Goal: Information Seeking & Learning: Learn about a topic

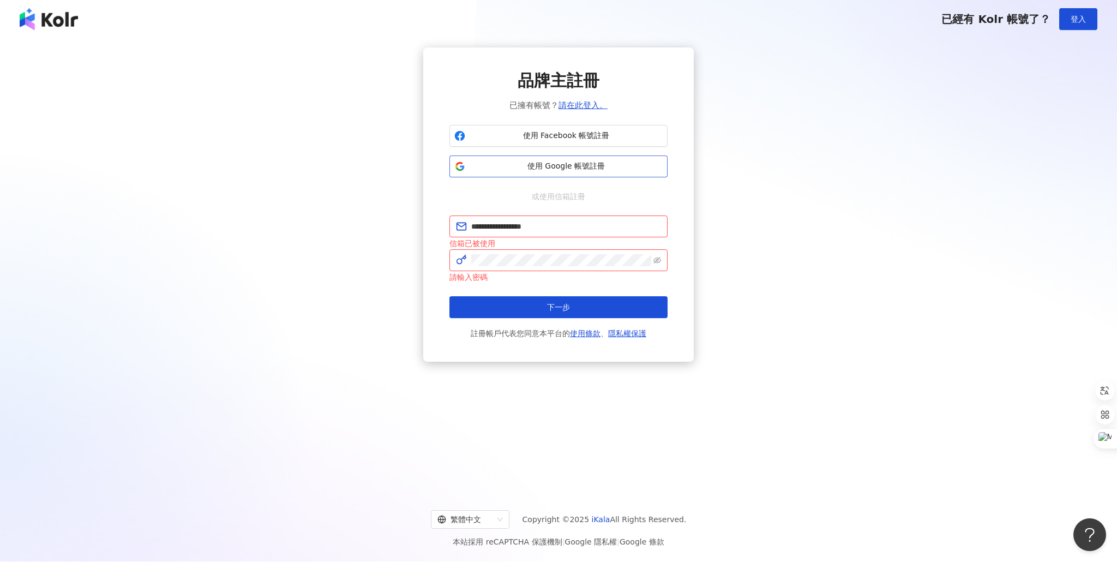
click at [573, 167] on span "使用 Google 帳號註冊" at bounding box center [566, 166] width 193 height 11
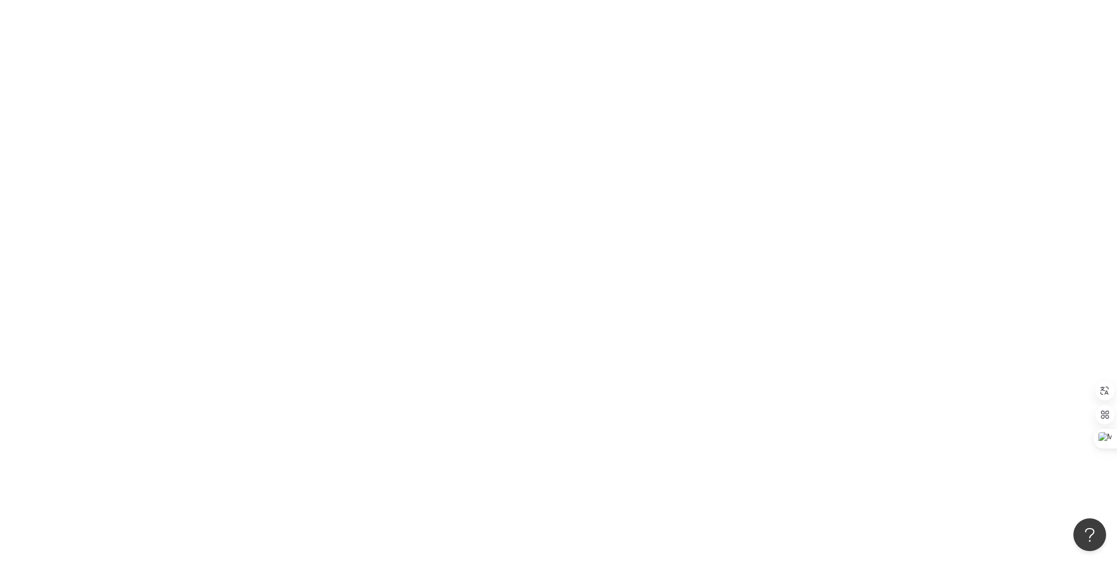
scroll to position [12, 0]
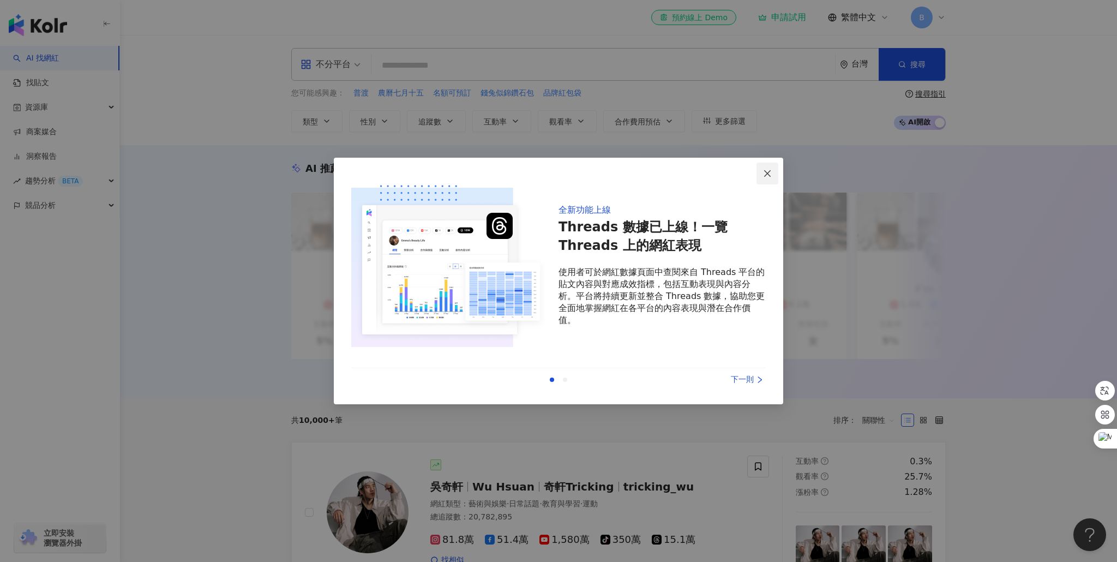
click at [774, 173] on span "Close" at bounding box center [768, 173] width 22 height 9
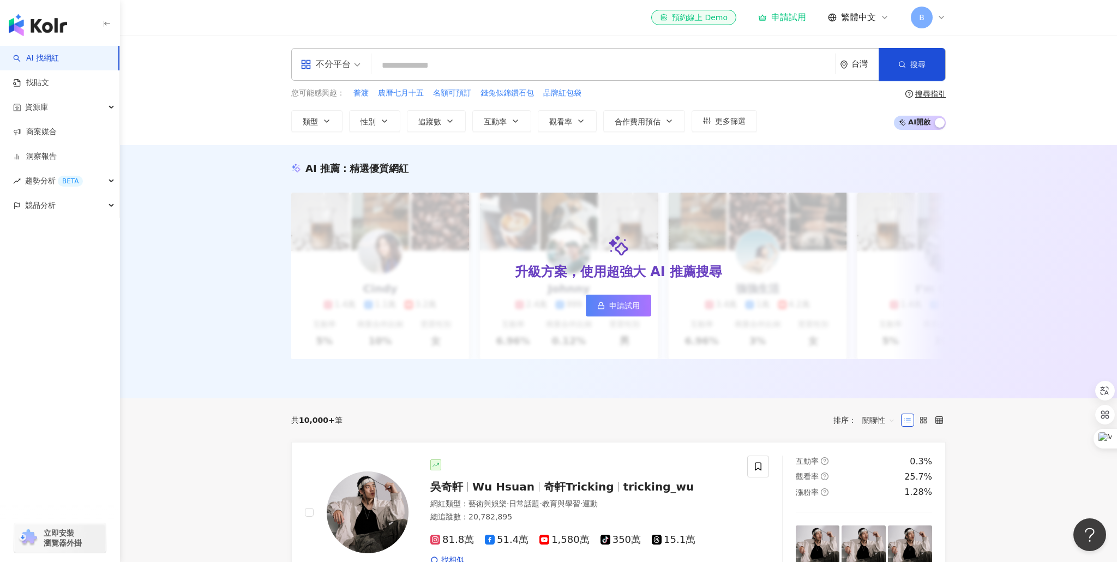
click at [390, 68] on input "search" at bounding box center [603, 65] width 455 height 21
click at [426, 70] on input "search" at bounding box center [603, 65] width 455 height 21
type input "*"
type input "**"
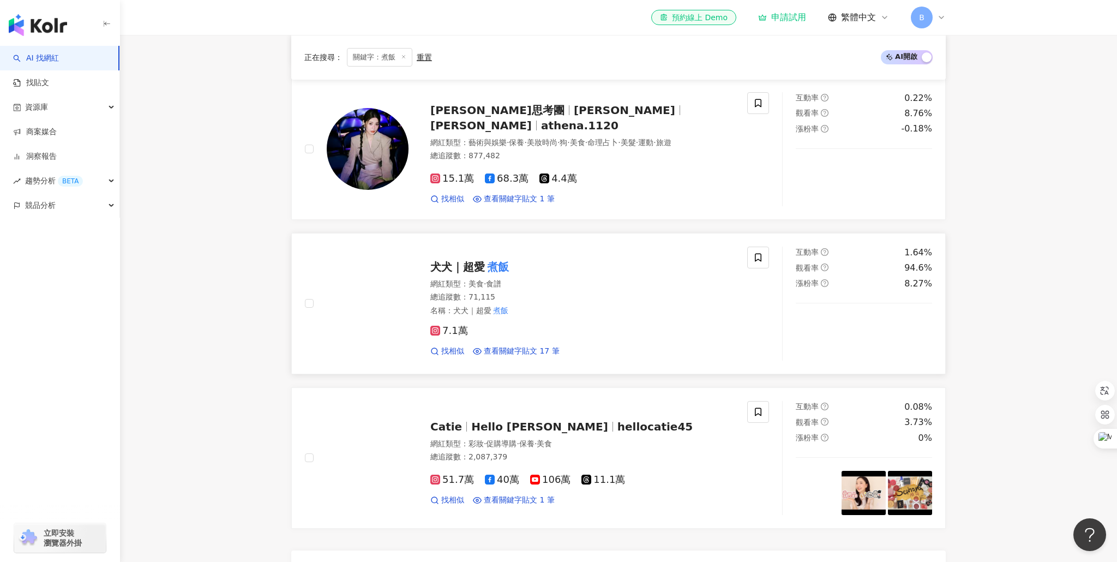
scroll to position [426, 0]
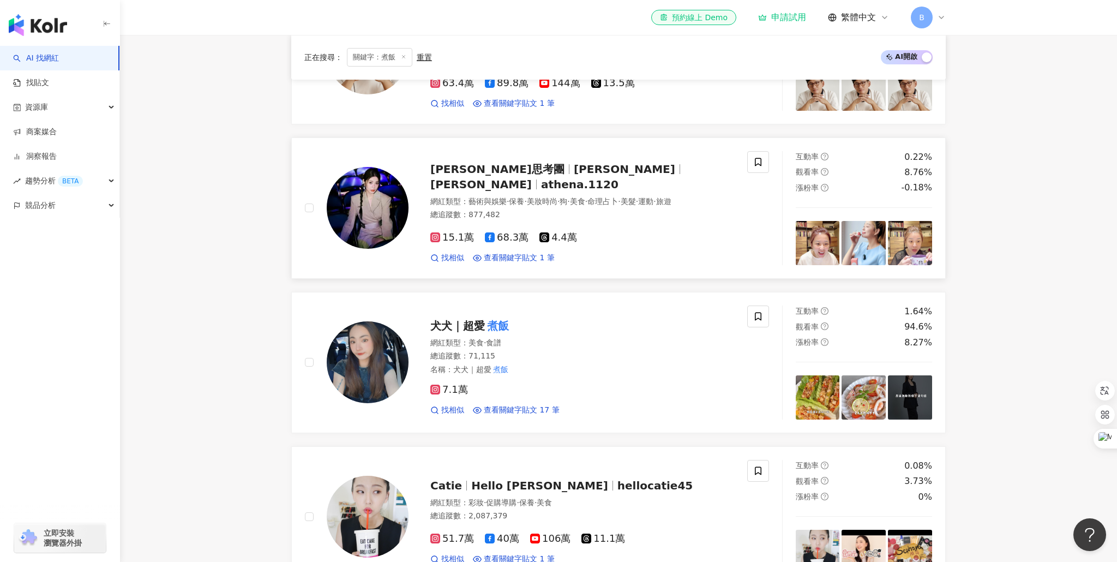
click at [500, 176] on span "[PERSON_NAME]思考團" at bounding box center [497, 169] width 134 height 13
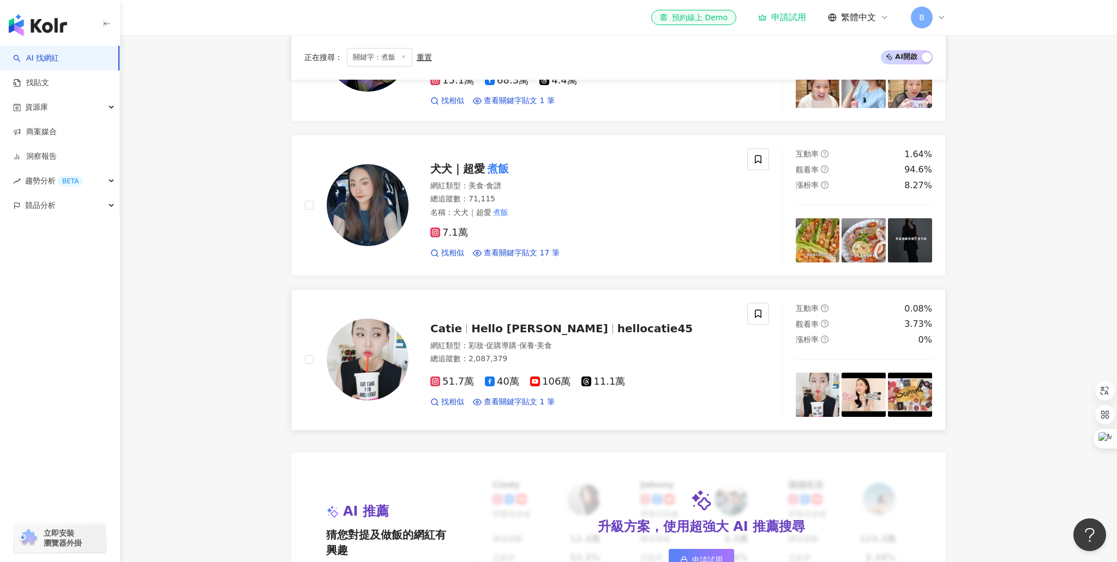
scroll to position [577, 0]
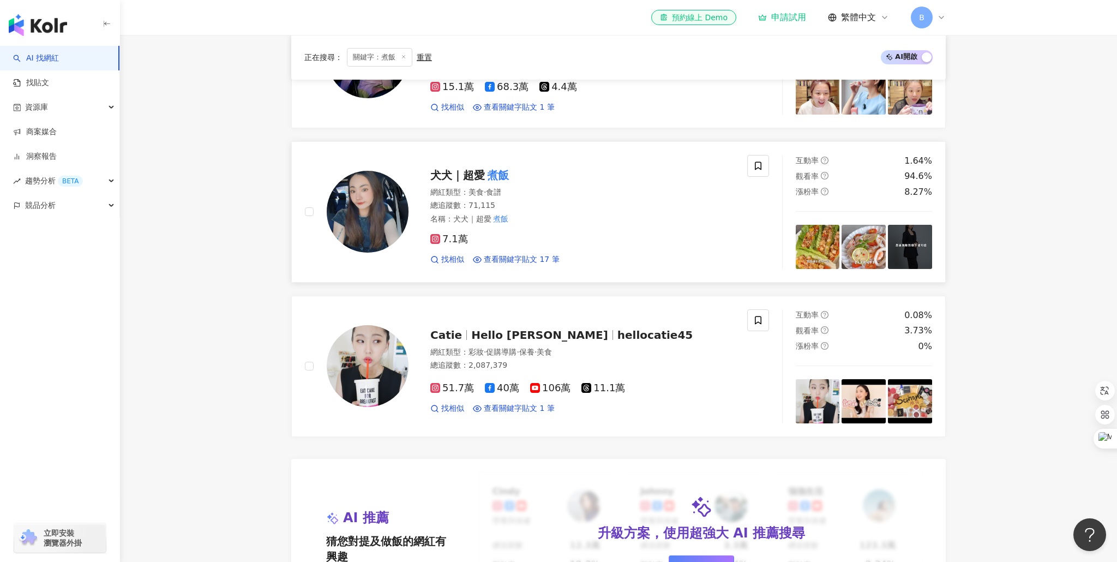
click at [443, 171] on span "犬犬｜超愛" at bounding box center [457, 175] width 55 height 13
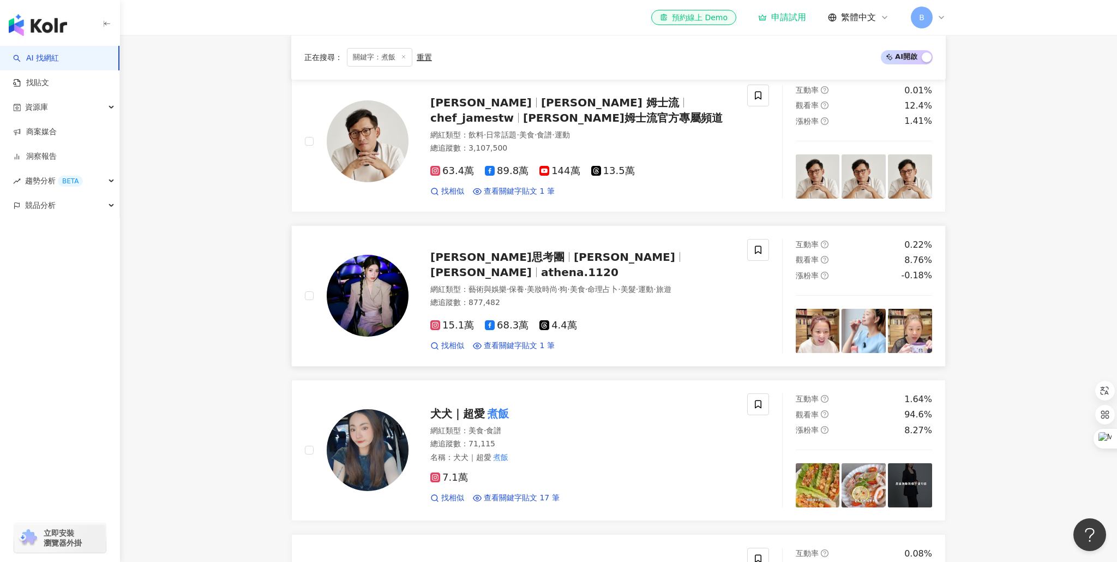
scroll to position [197, 0]
